Goal: Task Accomplishment & Management: Use online tool/utility

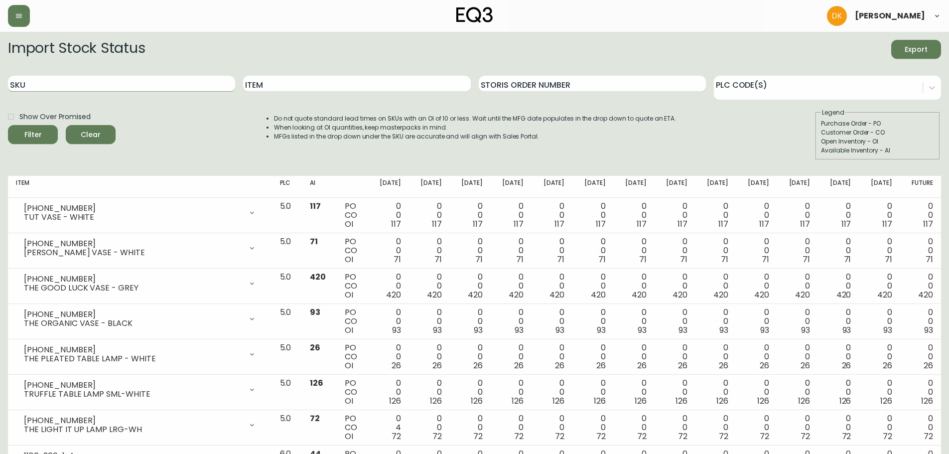
click at [119, 86] on input "SKU" at bounding box center [121, 84] width 227 height 16
click at [8, 125] on button "Filter" at bounding box center [33, 134] width 50 height 19
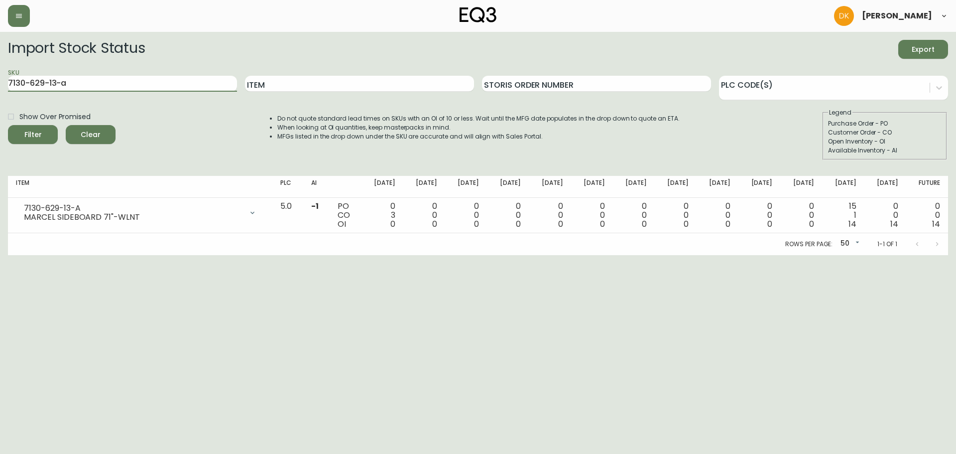
drag, startPoint x: 89, startPoint y: 83, endPoint x: -23, endPoint y: 82, distance: 111.6
click at [0, 82] on html "[PERSON_NAME] Import Stock Status Export SKU 7130-629-13-a Item Storis Order Nu…" at bounding box center [478, 127] width 956 height 255
click at [8, 125] on button "Filter" at bounding box center [33, 134] width 50 height 19
drag, startPoint x: 86, startPoint y: 81, endPoint x: -38, endPoint y: 92, distance: 124.6
click at [0, 92] on html "[PERSON_NAME] Import Stock Status Export SKU 7130-629-13-b Item Storis Order Nu…" at bounding box center [478, 127] width 956 height 255
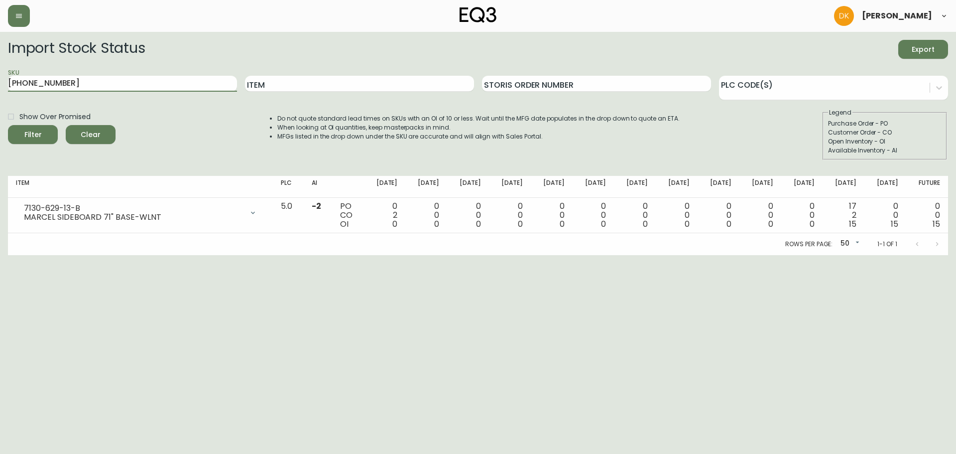
type input "[PHONE_NUMBER]"
click at [8, 125] on button "Filter" at bounding box center [33, 134] width 50 height 19
